Goal: Information Seeking & Learning: Find specific page/section

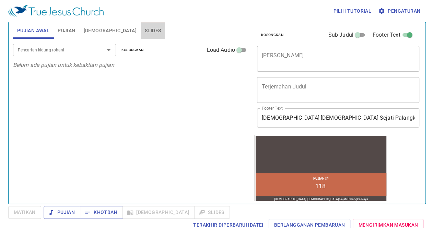
click at [141, 25] on button "Slides" at bounding box center [153, 30] width 24 height 16
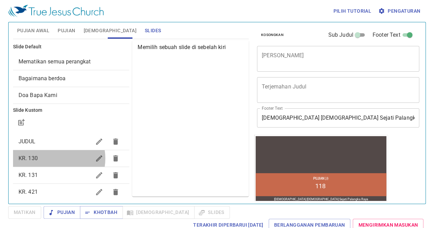
click at [51, 158] on span "KR. 130" at bounding box center [55, 158] width 73 height 8
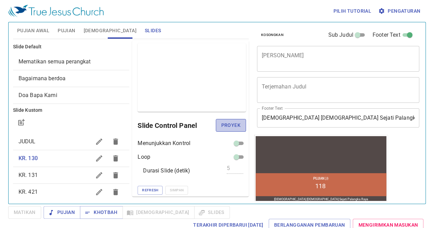
click at [224, 125] on span "Proyek" at bounding box center [230, 125] width 19 height 9
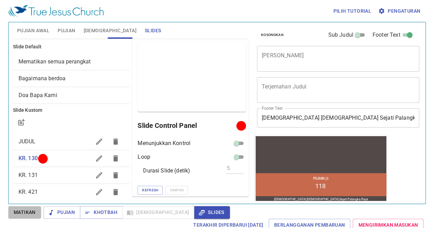
click at [34, 214] on span "Matikan" at bounding box center [25, 212] width 22 height 9
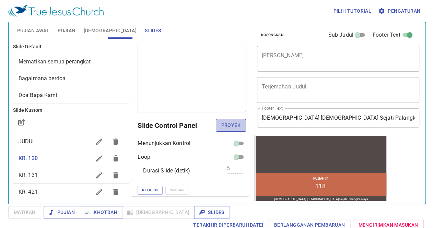
click at [224, 125] on span "Proyek" at bounding box center [230, 125] width 19 height 9
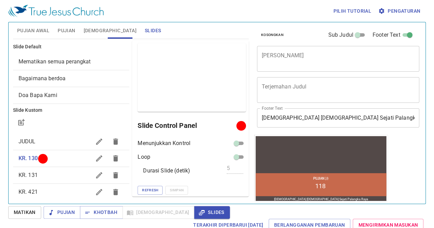
click at [41, 168] on div "KR. 131" at bounding box center [71, 175] width 117 height 16
click at [229, 124] on span "Proyek" at bounding box center [230, 125] width 19 height 9
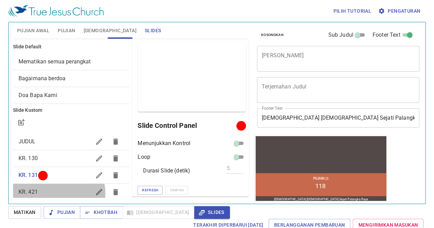
click at [43, 193] on span "KR. 421" at bounding box center [55, 192] width 73 height 8
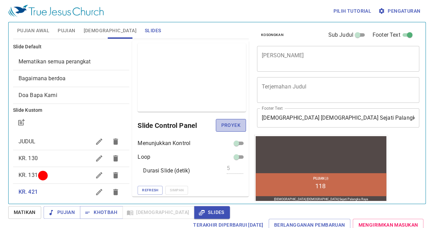
click at [221, 125] on span "Proyek" at bounding box center [230, 125] width 19 height 9
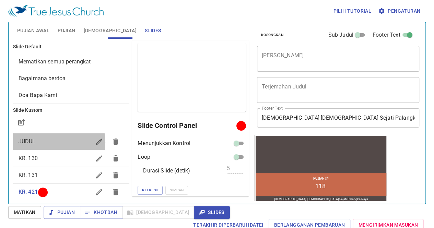
click at [47, 142] on span "JUDUL" at bounding box center [55, 141] width 73 height 8
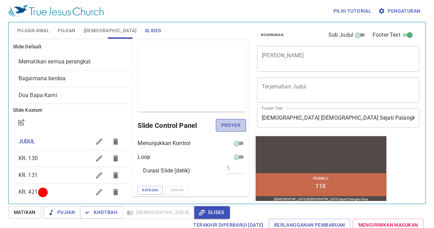
click at [226, 124] on span "Proyek" at bounding box center [230, 125] width 19 height 9
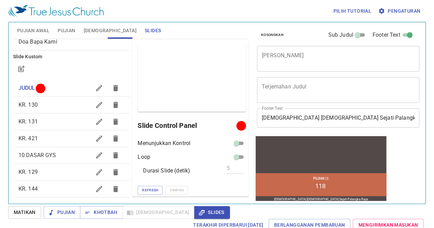
scroll to position [55, 0]
click at [27, 170] on span "KR. 129" at bounding box center [28, 171] width 19 height 7
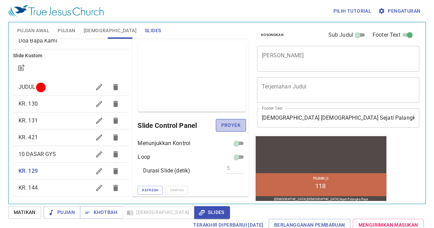
click at [229, 123] on span "Proyek" at bounding box center [230, 125] width 19 height 9
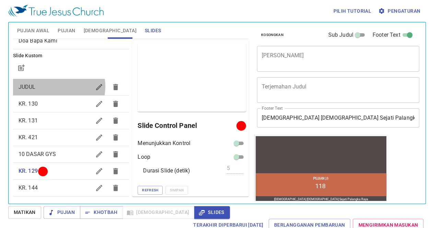
click at [53, 86] on span "JUDUL" at bounding box center [55, 87] width 73 height 8
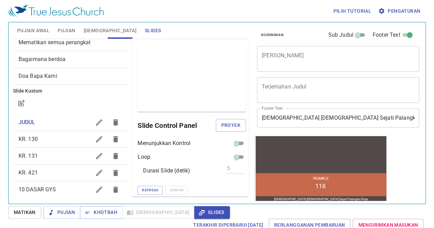
scroll to position [0, 0]
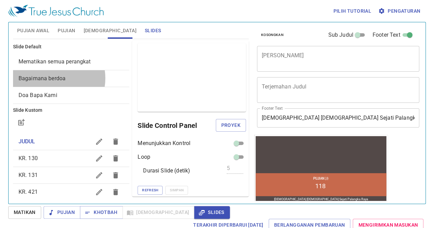
click at [49, 78] on span "Bagaimana berdoa" at bounding box center [42, 78] width 47 height 7
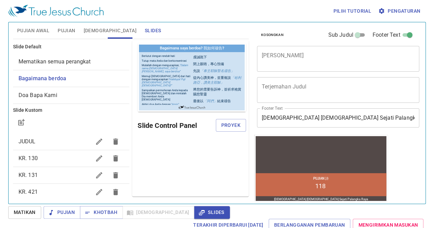
click at [241, 118] on div "Slide Control Panel Proyek" at bounding box center [191, 125] width 108 height 16
click at [407, 15] on button "Pengaturan" at bounding box center [399, 11] width 46 height 13
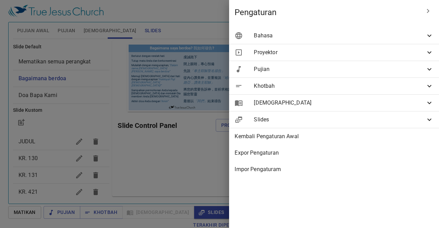
click at [344, 41] on div "Bahasa" at bounding box center [334, 35] width 210 height 16
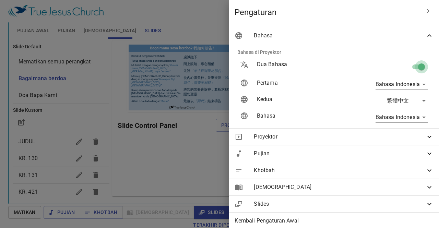
click at [415, 67] on input "checkbox" at bounding box center [421, 68] width 39 height 13
checkbox input "false"
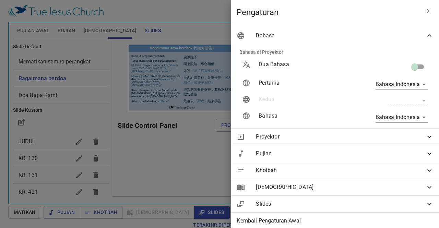
click at [186, 144] on div at bounding box center [219, 114] width 439 height 228
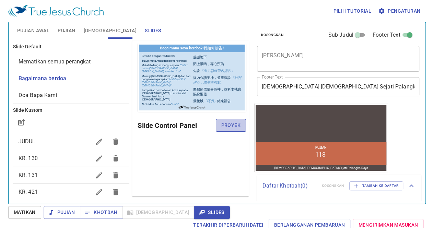
click at [225, 127] on span "Proyek" at bounding box center [230, 125] width 19 height 9
click at [89, 31] on span "[DEMOGRAPHIC_DATA]" at bounding box center [110, 30] width 53 height 9
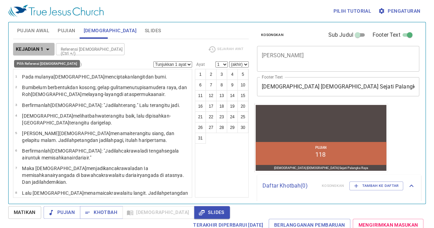
click at [42, 48] on b "Kejadian 1" at bounding box center [30, 49] width 28 height 9
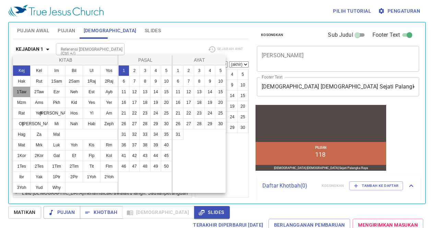
click at [20, 88] on button "1Taw" at bounding box center [22, 91] width 18 height 11
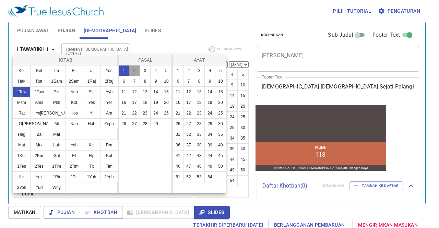
click at [135, 69] on button "2" at bounding box center [134, 70] width 11 height 11
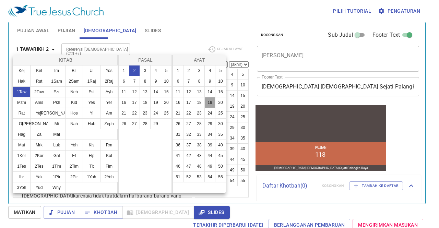
click at [209, 100] on button "19" at bounding box center [209, 102] width 11 height 11
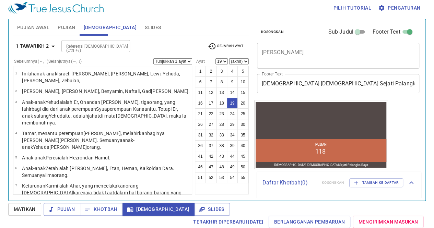
scroll to position [198, 0]
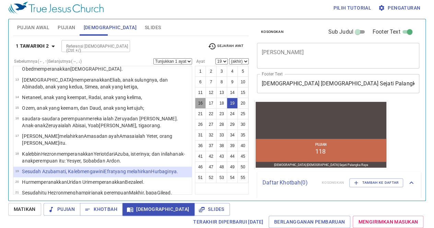
click at [198, 103] on button "16" at bounding box center [200, 103] width 11 height 11
select select "16"
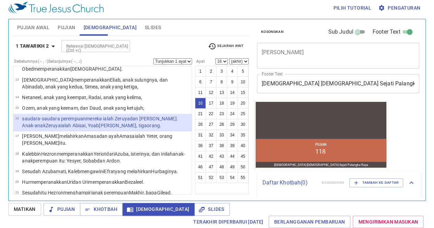
click at [195, 98] on button "16" at bounding box center [200, 103] width 11 height 11
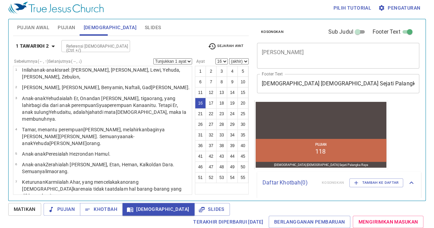
scroll to position [0, 0]
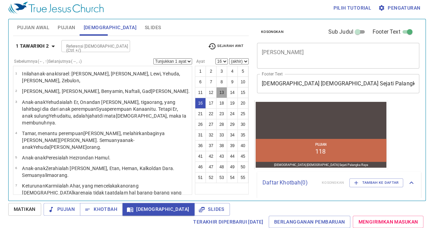
click at [220, 91] on button "13" at bounding box center [221, 92] width 11 height 11
select select "13"
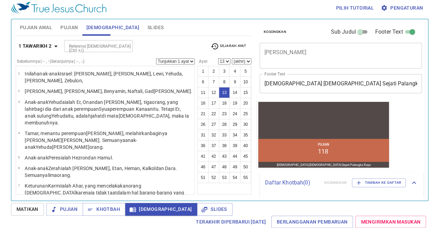
scroll to position [117, 0]
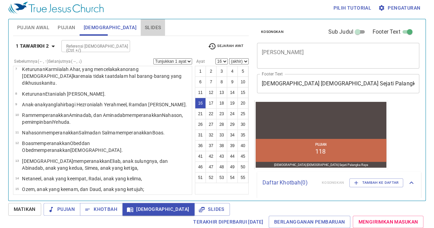
click at [141, 23] on button "Slides" at bounding box center [153, 27] width 24 height 16
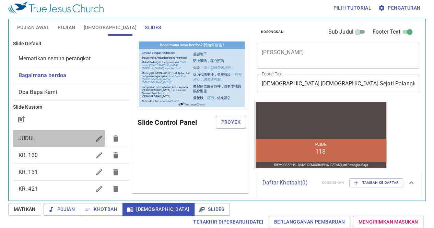
click at [50, 137] on span "JUDUL" at bounding box center [55, 138] width 73 height 8
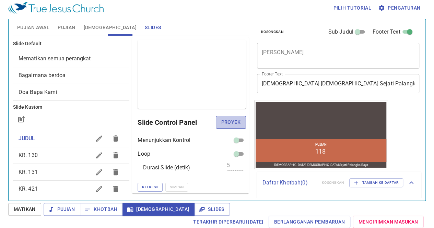
click at [231, 121] on span "Proyek" at bounding box center [230, 122] width 19 height 9
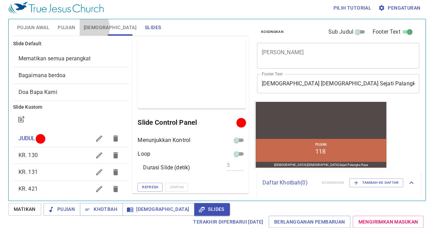
click at [87, 27] on span "[DEMOGRAPHIC_DATA]" at bounding box center [110, 27] width 53 height 9
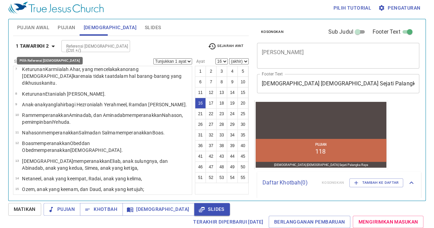
click at [45, 45] on b "1 Tawarikh 2" at bounding box center [32, 46] width 33 height 9
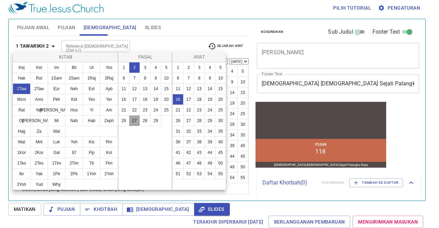
click at [136, 116] on button "27" at bounding box center [134, 120] width 11 height 11
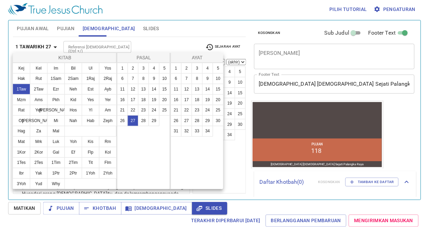
scroll to position [0, 0]
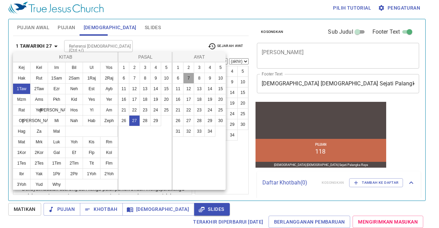
click at [189, 79] on button "7" at bounding box center [188, 78] width 11 height 11
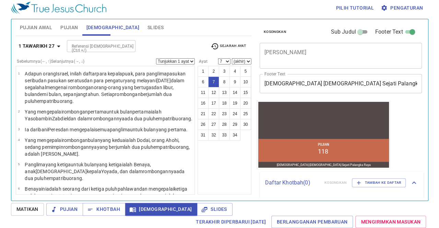
scroll to position [97, 0]
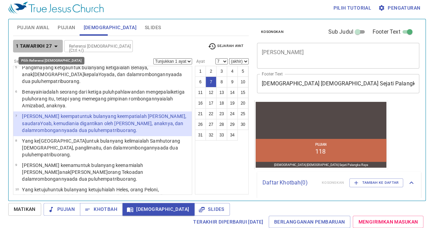
click at [39, 44] on b "1 Tawarikh 27" at bounding box center [34, 46] width 36 height 9
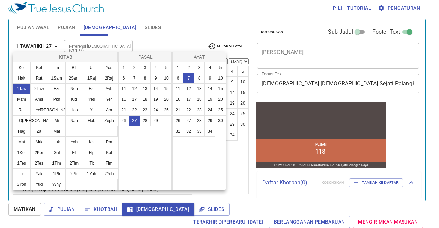
click at [39, 44] on div at bounding box center [219, 114] width 439 height 228
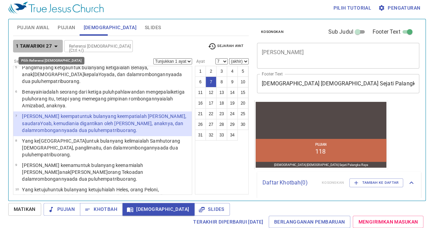
click at [43, 42] on b "1 Tawarikh 27" at bounding box center [34, 46] width 36 height 9
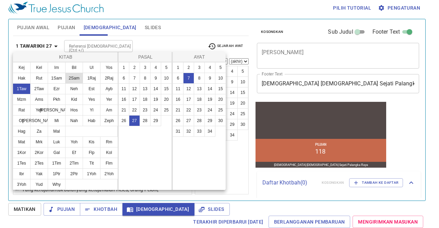
click at [71, 79] on button "2Sam" at bounding box center [74, 78] width 18 height 11
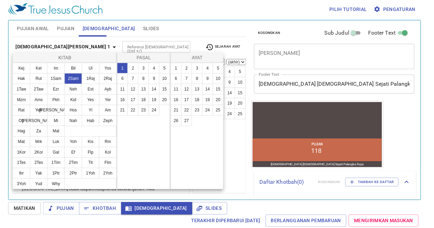
scroll to position [0, 0]
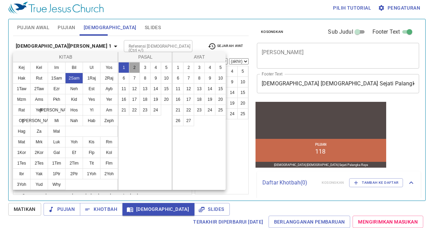
click at [136, 66] on button "2" at bounding box center [134, 67] width 11 height 11
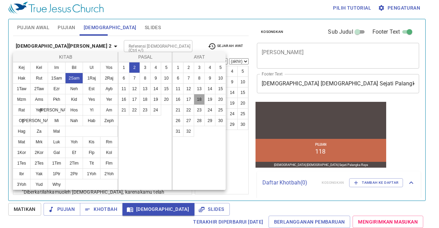
click at [196, 98] on button "18" at bounding box center [199, 99] width 11 height 11
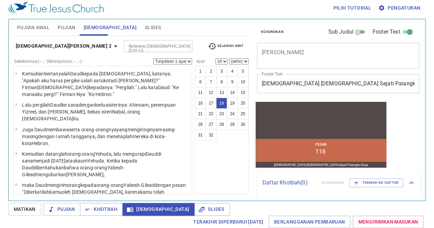
scroll to position [321, 0]
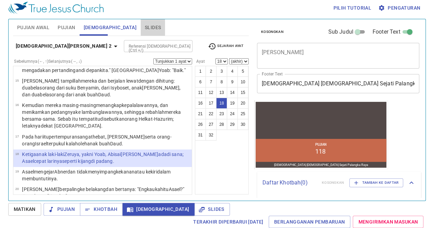
click at [145, 26] on span "Slides" at bounding box center [153, 27] width 16 height 9
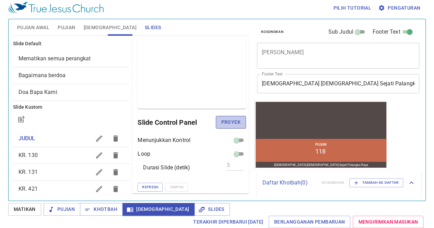
click at [233, 122] on span "Proyek" at bounding box center [230, 122] width 19 height 9
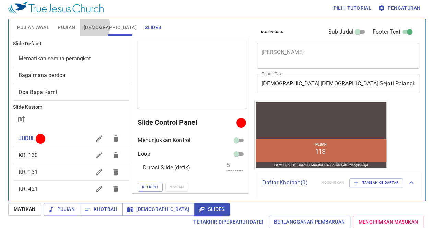
click at [86, 25] on span "[DEMOGRAPHIC_DATA]" at bounding box center [110, 27] width 53 height 9
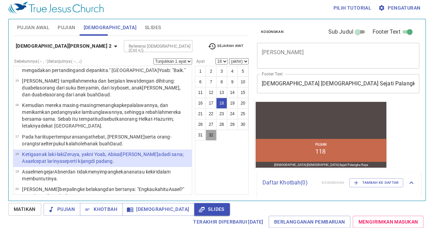
click at [213, 131] on button "32" at bounding box center [210, 135] width 11 height 11
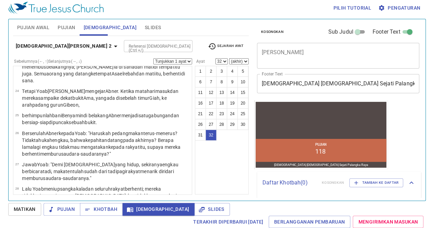
scroll to position [521, 0]
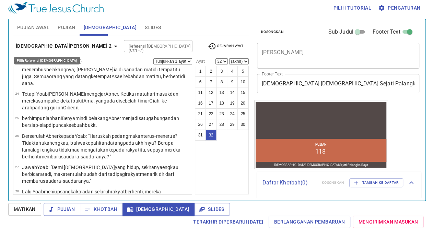
click at [27, 49] on b "[DEMOGRAPHIC_DATA][PERSON_NAME] 2" at bounding box center [64, 46] width 96 height 9
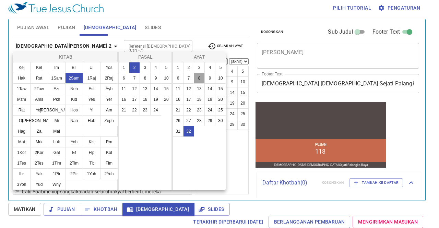
click at [202, 79] on button "8" at bounding box center [199, 78] width 11 height 11
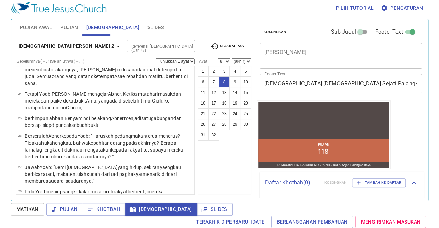
scroll to position [111, 0]
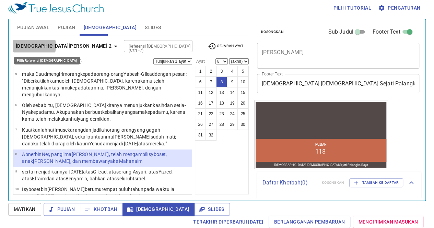
click at [24, 46] on b "[DEMOGRAPHIC_DATA][PERSON_NAME] 2" at bounding box center [64, 46] width 96 height 9
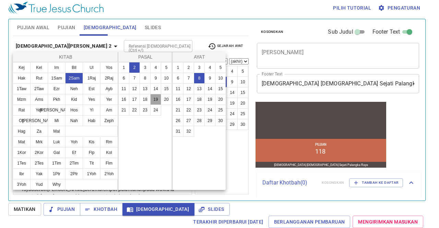
click at [156, 97] on button "19" at bounding box center [155, 99] width 11 height 11
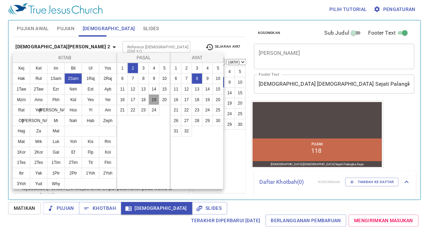
scroll to position [0, 0]
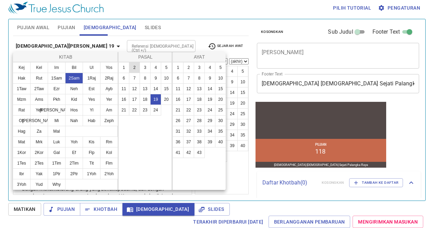
click at [132, 66] on button "2" at bounding box center [134, 67] width 11 height 11
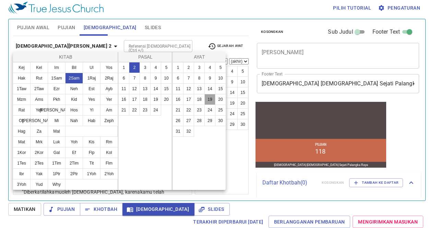
click at [213, 100] on button "19" at bounding box center [209, 99] width 11 height 11
select select "19"
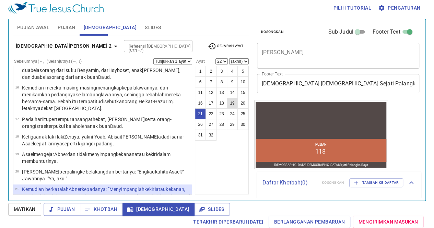
scroll to position [401, 0]
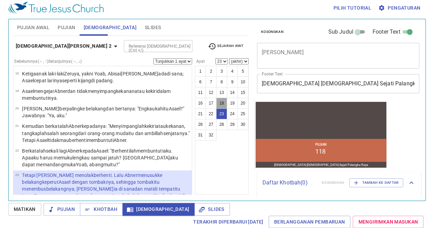
click at [225, 98] on button "18" at bounding box center [221, 103] width 11 height 11
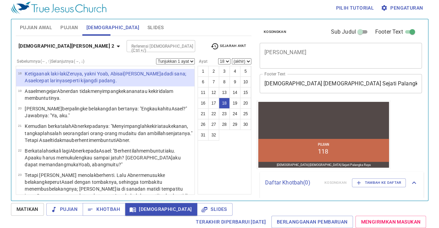
scroll to position [321, 0]
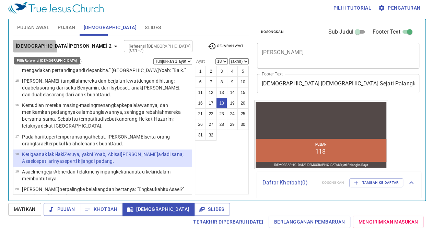
click at [29, 49] on b "[DEMOGRAPHIC_DATA][PERSON_NAME] 2" at bounding box center [64, 46] width 96 height 9
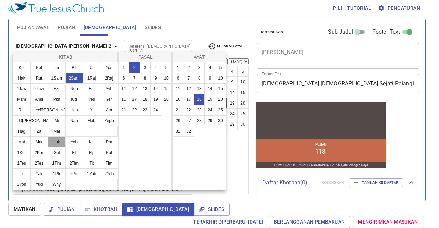
click at [55, 137] on button "Luk" at bounding box center [57, 141] width 18 height 11
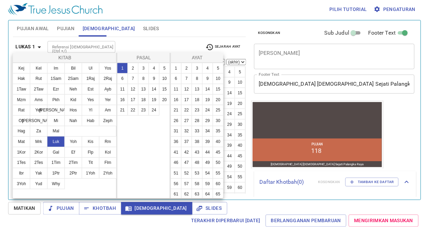
scroll to position [0, 0]
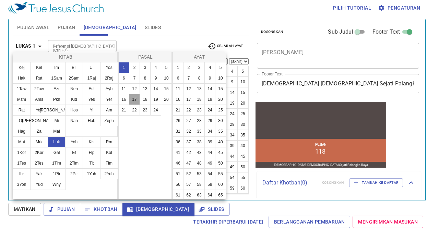
click at [139, 100] on button "17" at bounding box center [134, 99] width 11 height 11
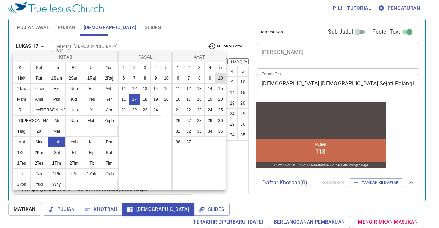
click at [224, 76] on button "10" at bounding box center [220, 78] width 11 height 11
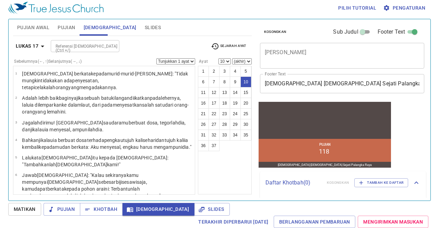
scroll to position [139, 0]
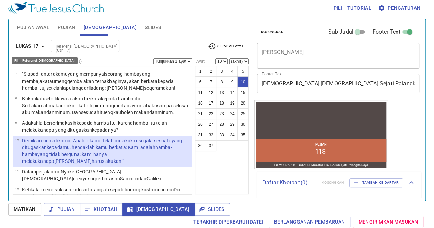
click at [37, 46] on b "Lukas 17" at bounding box center [27, 46] width 23 height 9
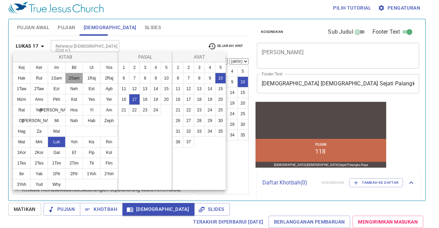
click at [72, 80] on button "2Sam" at bounding box center [74, 78] width 18 height 11
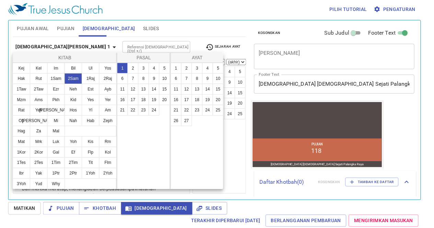
scroll to position [0, 0]
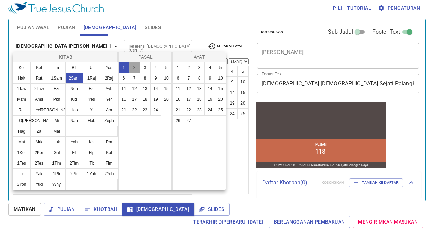
click at [134, 66] on button "2" at bounding box center [134, 67] width 11 height 11
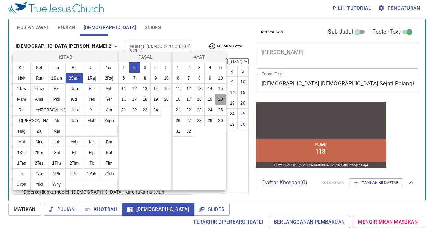
click at [221, 96] on button "20" at bounding box center [220, 99] width 11 height 11
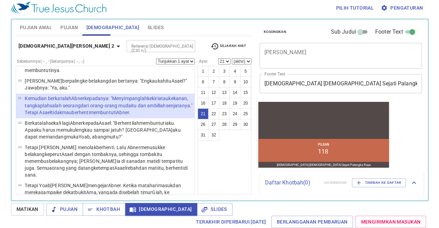
scroll to position [377, 0]
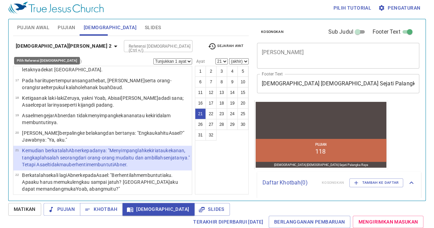
click at [37, 45] on b "[DEMOGRAPHIC_DATA][PERSON_NAME] 2" at bounding box center [64, 46] width 96 height 9
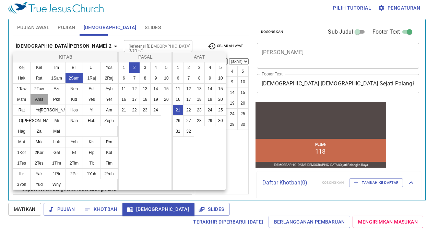
click at [32, 101] on button "Ams" at bounding box center [39, 99] width 18 height 11
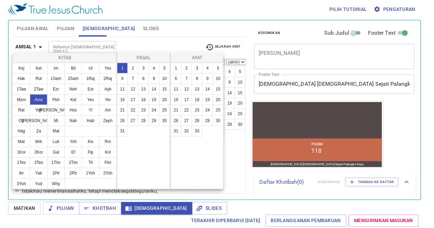
scroll to position [0, 0]
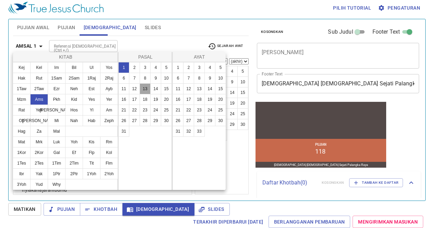
click at [143, 86] on button "13" at bounding box center [145, 88] width 11 height 11
click at [134, 87] on button "12" at bounding box center [134, 88] width 11 height 11
click at [217, 85] on button "15" at bounding box center [220, 88] width 11 height 11
select select "15"
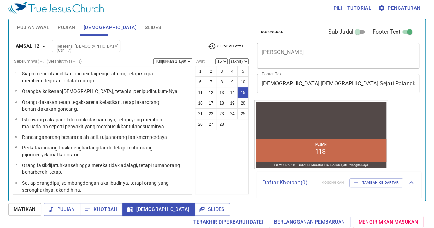
scroll to position [179, 0]
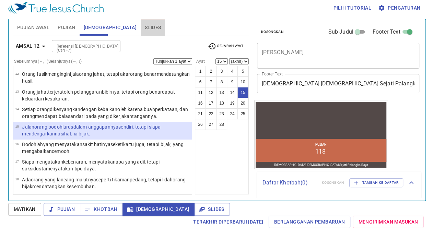
click at [141, 33] on button "Slides" at bounding box center [153, 27] width 24 height 16
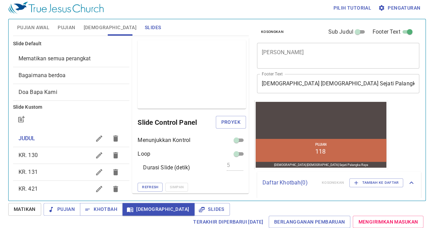
scroll to position [60, 0]
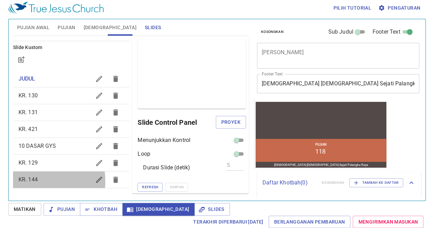
click at [31, 181] on span "KR. 144" at bounding box center [28, 179] width 19 height 7
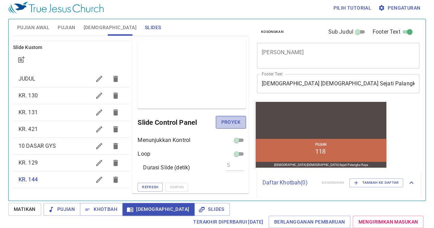
click at [221, 123] on span "Proyek" at bounding box center [230, 122] width 19 height 9
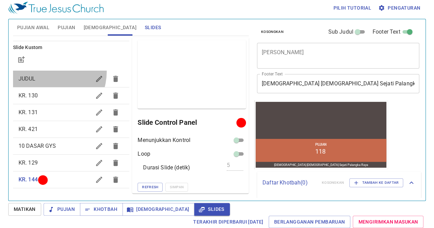
click at [49, 72] on div "JUDUL" at bounding box center [71, 79] width 117 height 16
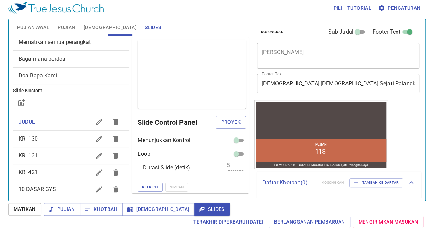
scroll to position [0, 0]
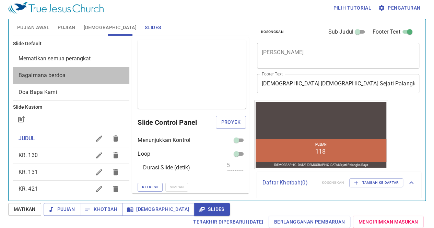
click at [72, 72] on span "Bagaimana berdoa" at bounding box center [72, 75] width 106 height 8
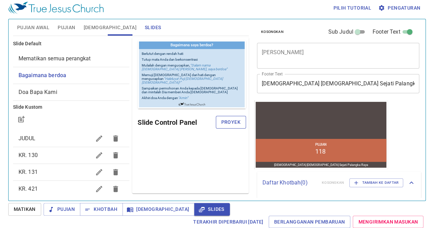
click at [231, 123] on span "Proyek" at bounding box center [230, 122] width 19 height 9
